Goal: Find specific page/section: Find specific page/section

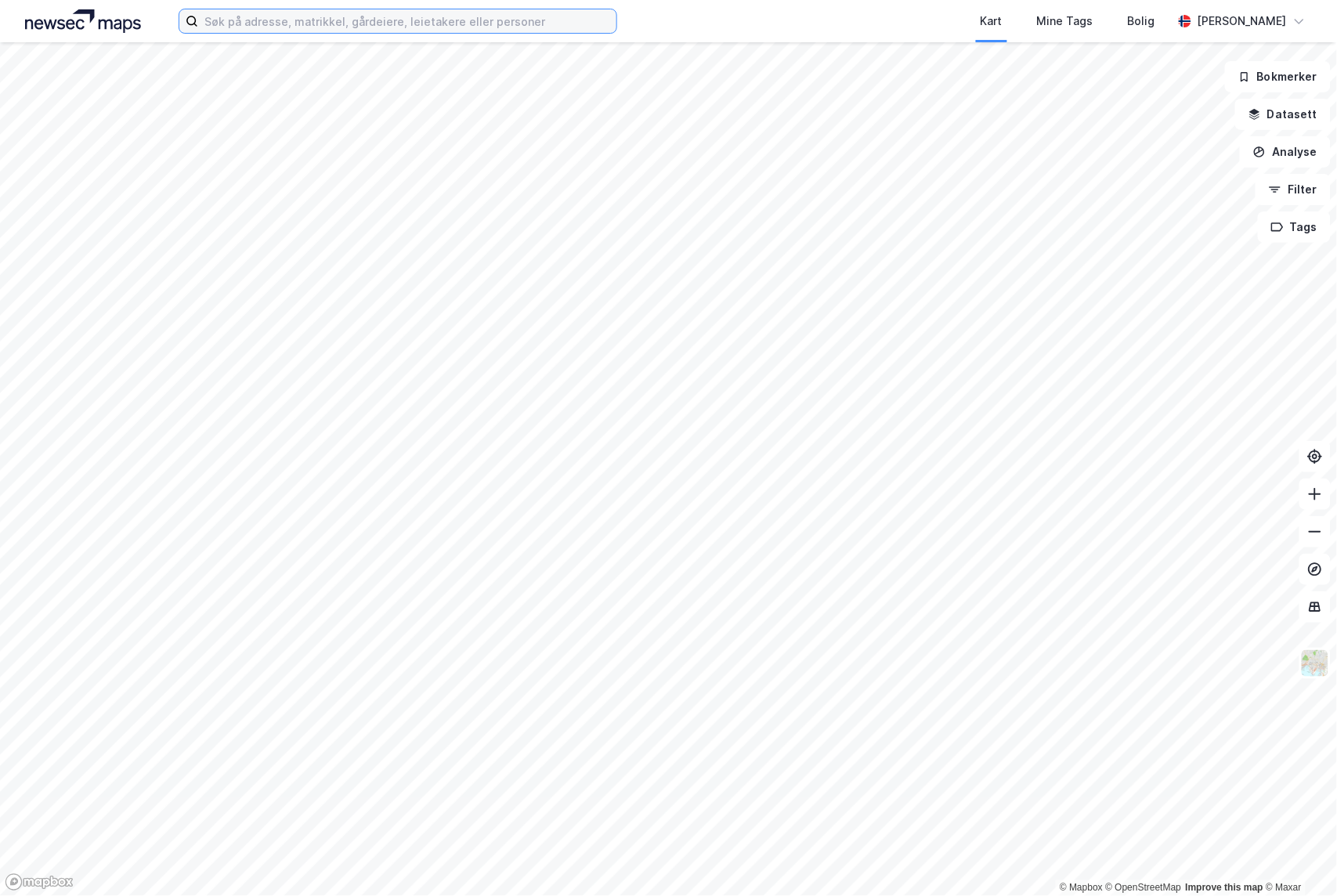
click at [299, 27] on input at bounding box center [407, 22] width 419 height 24
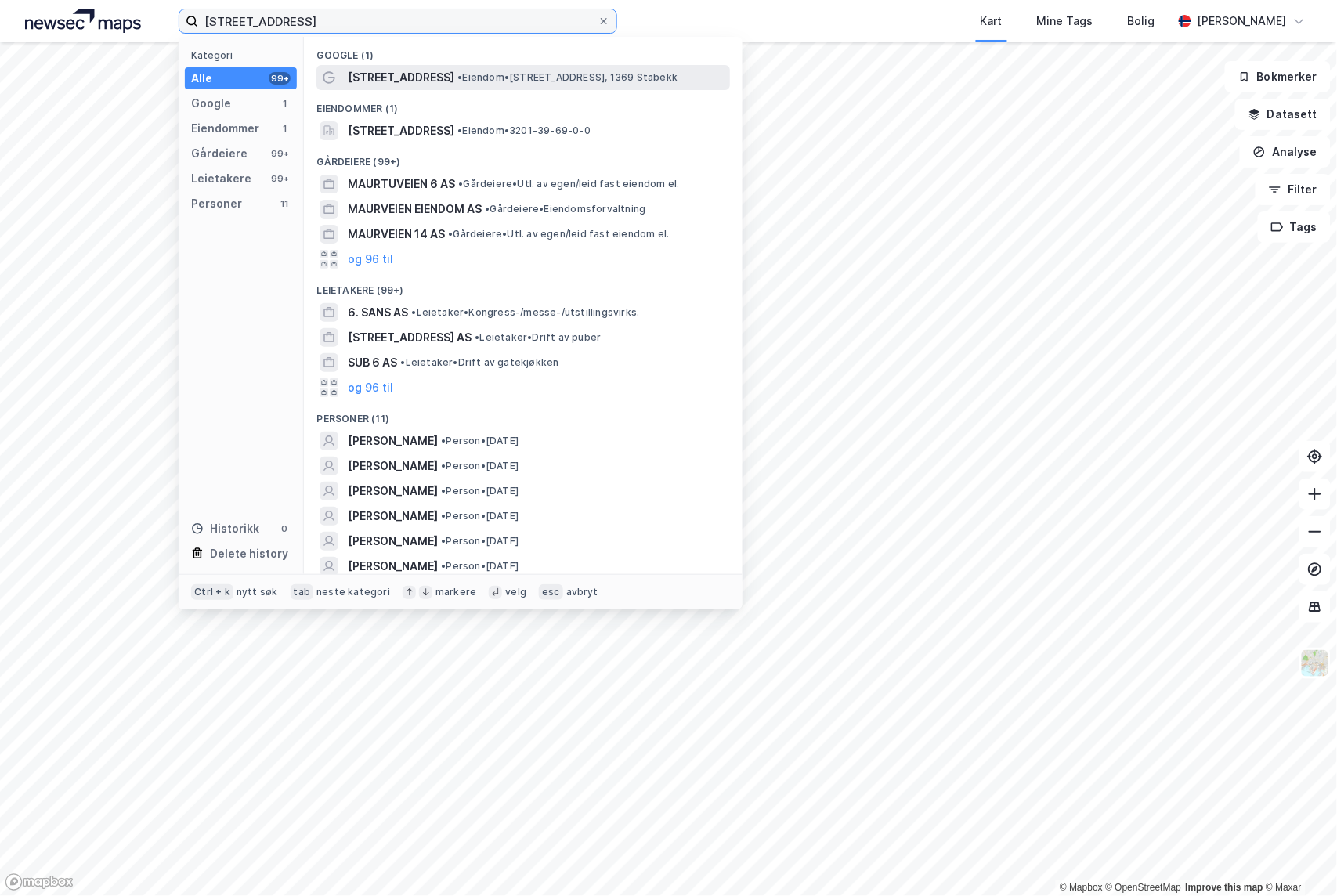
type input "[STREET_ADDRESS]"
click at [458, 75] on span "• Eiendom • [STREET_ADDRESS], 1369 Stabekk" at bounding box center [568, 77] width 221 height 13
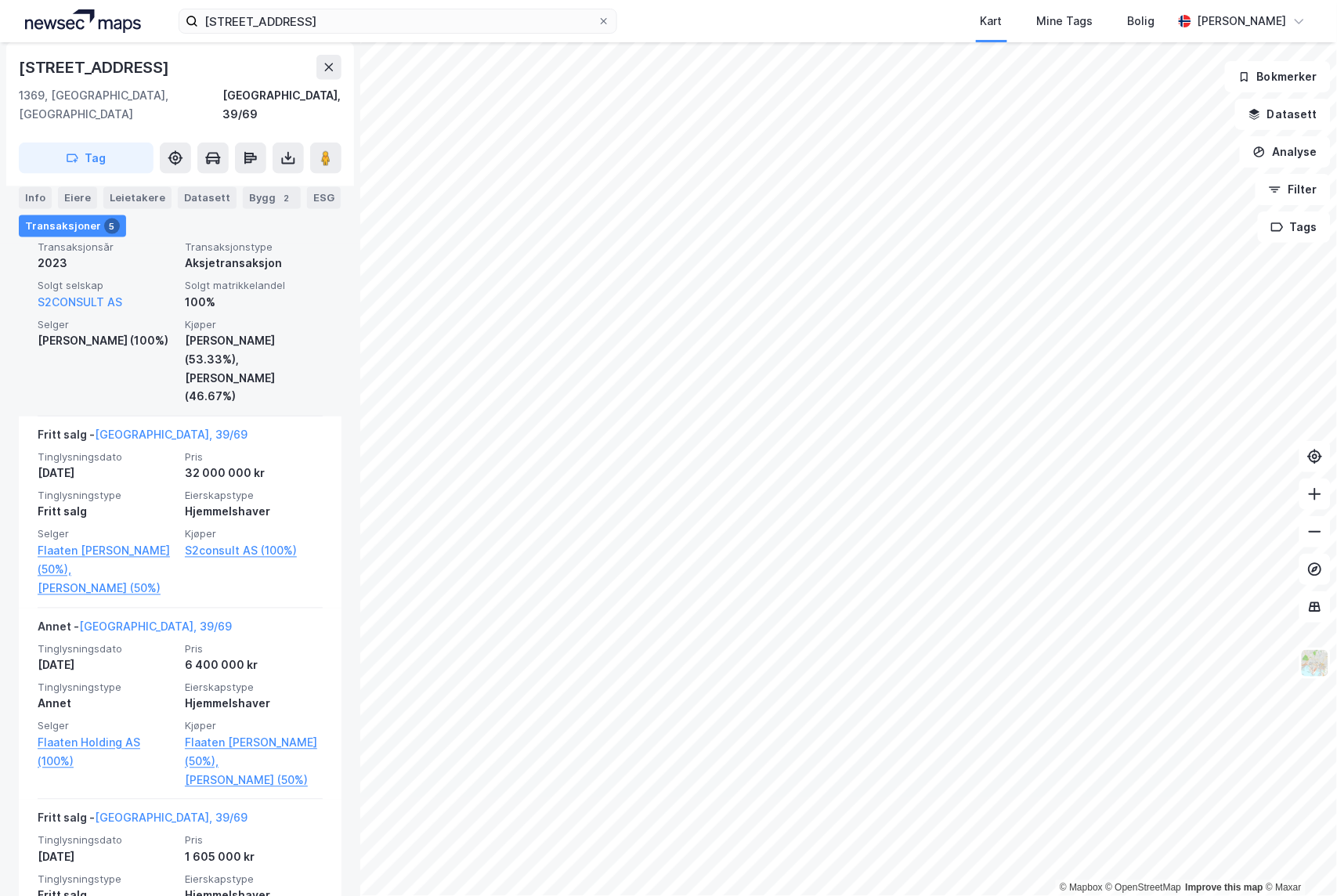
scroll to position [521, 0]
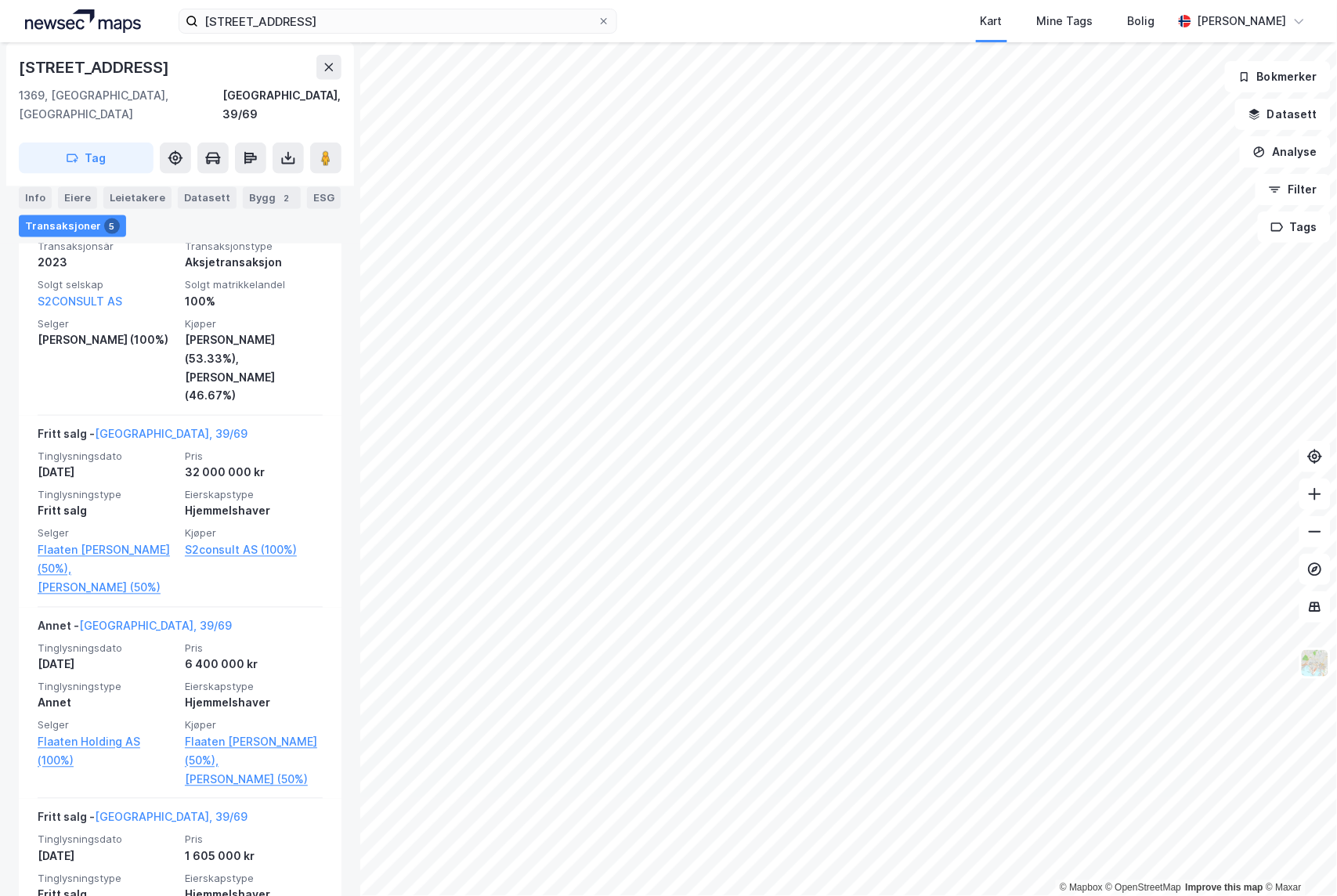
click at [786, 22] on div "malurtveien 6 Kart Mine Tags Bolig [PERSON_NAME] © Mapbox © OpenStreetMap Impro…" at bounding box center [668, 448] width 1337 height 896
